Goal: Task Accomplishment & Management: Manage account settings

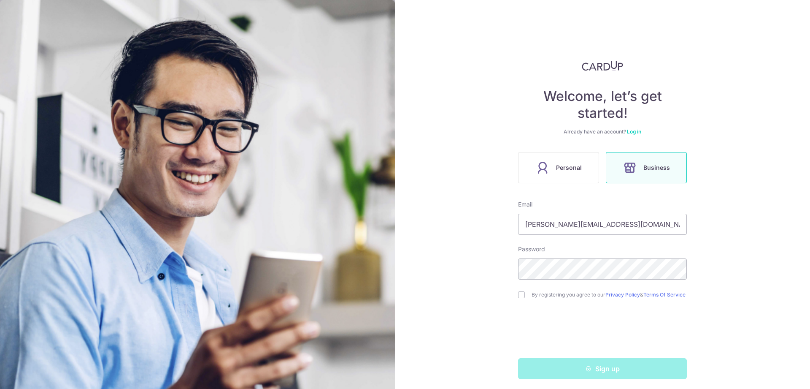
scroll to position [7, 0]
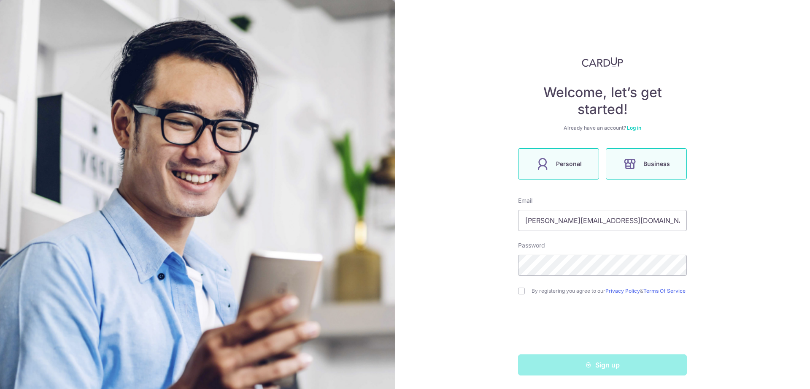
click at [552, 160] on label "Personal" at bounding box center [558, 163] width 81 height 31
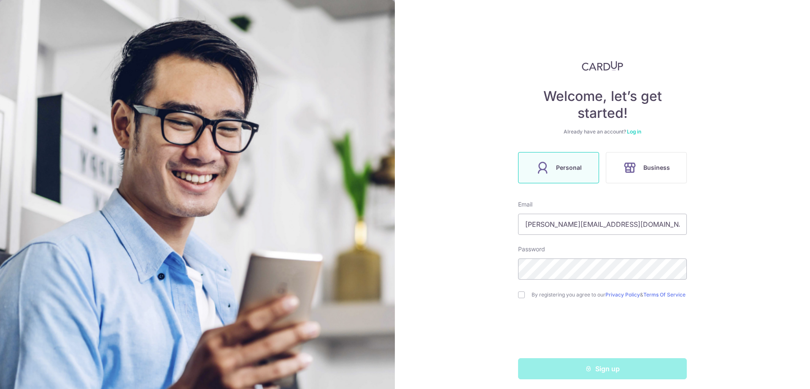
click at [633, 130] on link "Log in" at bounding box center [634, 131] width 14 height 6
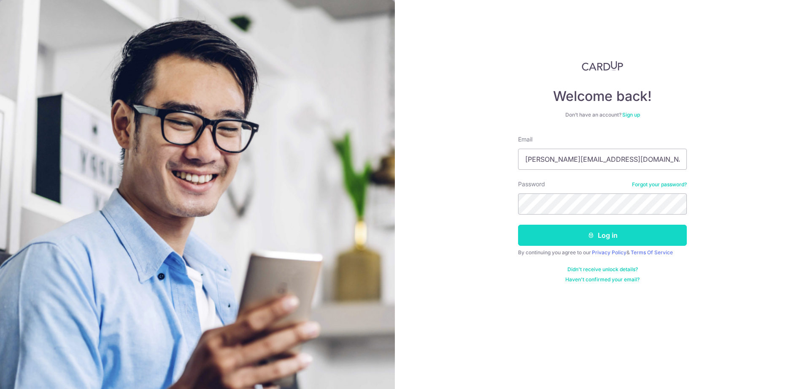
click at [611, 232] on button "Log in" at bounding box center [602, 234] width 169 height 21
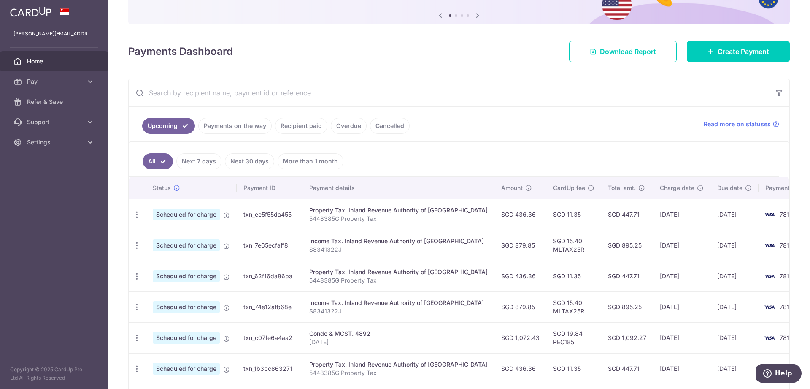
scroll to position [86, 0]
